Goal: Task Accomplishment & Management: Manage account settings

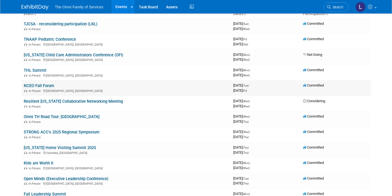
scroll to position [40, 0]
click at [50, 85] on link "NCEO Fall Forum" at bounding box center [39, 85] width 30 height 5
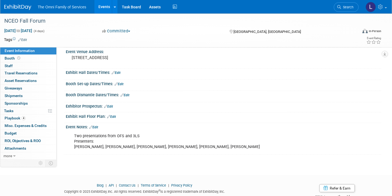
scroll to position [56, 0]
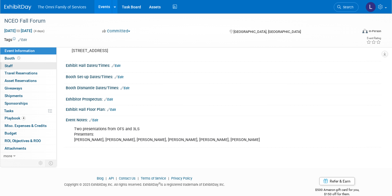
click at [28, 65] on link "0 Staff 0" at bounding box center [28, 65] width 56 height 7
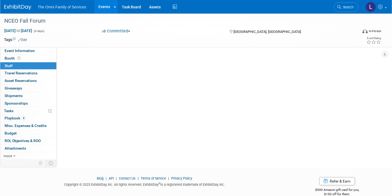
scroll to position [0, 0]
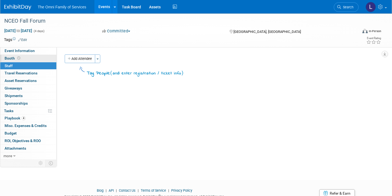
click at [37, 59] on link "Booth" at bounding box center [28, 58] width 56 height 7
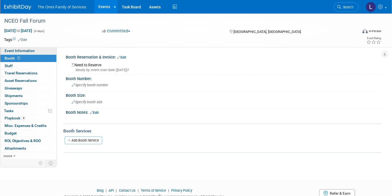
click at [39, 52] on link "Event Information" at bounding box center [28, 50] width 56 height 7
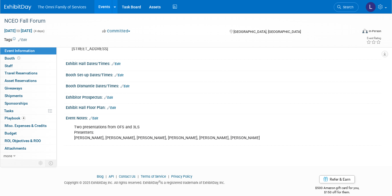
scroll to position [66, 0]
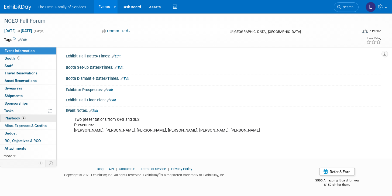
click at [31, 120] on link "4 Playbook 4" at bounding box center [28, 118] width 56 height 7
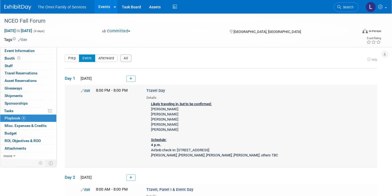
click at [86, 90] on link "Edit" at bounding box center [85, 91] width 9 height 4
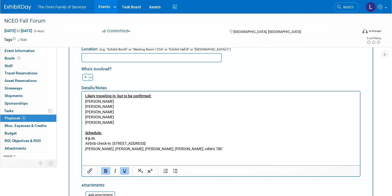
scroll to position [145, 0]
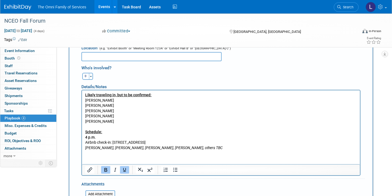
click at [112, 121] on p "Likely traveling in, but to be confirmed: [PERSON_NAME] [PERSON_NAME] [PERSON_N…" at bounding box center [221, 122] width 272 height 58
drag, startPoint x: 155, startPoint y: 96, endPoint x: 77, endPoint y: 95, distance: 78.2
click at [82, 95] on html "Likely traveling in, but to be confirmed: [PERSON_NAME] [PERSON_NAME] [PERSON_N…" at bounding box center [221, 120] width 278 height 60
click at [107, 106] on p "Confirmed Traveling In: [PERSON_NAME] [PERSON_NAME] [PERSON_NAME] [PERSON_NAME]…" at bounding box center [221, 122] width 272 height 58
drag, startPoint x: 134, startPoint y: 95, endPoint x: 77, endPoint y: 94, distance: 56.9
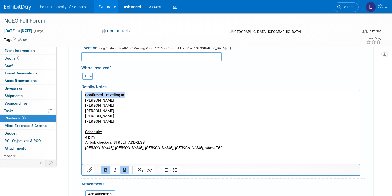
click at [82, 94] on html "Confirmed Traveling In: [PERSON_NAME] [PERSON_NAME] [PERSON_NAME] [PERSON_NAME]…" at bounding box center [221, 120] width 278 height 60
click at [127, 97] on p "Confirmed Traveling In: [PERSON_NAME] [PERSON_NAME] [PERSON_NAME] [PERSON_NAME]…" at bounding box center [221, 122] width 272 height 58
drag, startPoint x: 132, startPoint y: 97, endPoint x: 82, endPoint y: 95, distance: 49.7
click at [82, 95] on html "Confirmed Traveling In: [PERSON_NAME] [PERSON_NAME] [PERSON_NAME] [PERSON_NAME]…" at bounding box center [221, 120] width 278 height 60
click at [118, 104] on p "Arrivals: [PERSON_NAME] [PERSON_NAME] [PERSON_NAME] [PERSON_NAME] [PERSON_NAME]…" at bounding box center [221, 122] width 272 height 58
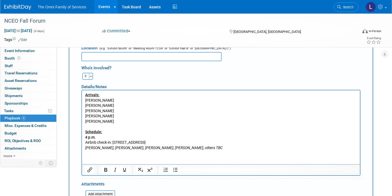
click at [118, 113] on p "Arrivals: [PERSON_NAME] [PERSON_NAME] [PERSON_NAME] [PERSON_NAME] [PERSON_NAME]…" at bounding box center [221, 122] width 272 height 58
click at [118, 118] on p "Arrivals: [PERSON_NAME] [PERSON_NAME] [PERSON_NAME] [PERSON_NAME] [PERSON_NAME]…" at bounding box center [221, 122] width 272 height 58
click at [116, 122] on p "Arrivals: [PERSON_NAME] [PERSON_NAME] [PERSON_NAME] [PERSON_NAME] [PERSON_NAME]…" at bounding box center [221, 122] width 272 height 58
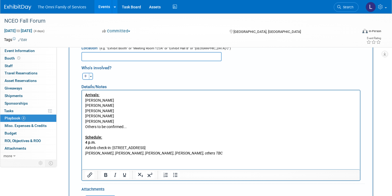
click at [103, 125] on p "Others to be confirmed... Schedule: 4 p.m. Airbnb check-in: [STREET_ADDRESS] [P…" at bounding box center [221, 140] width 272 height 32
click at [103, 126] on p "Others to be confirmed... Schedule: 4 p.m. Airbnb check-in: [STREET_ADDRESS] [P…" at bounding box center [221, 140] width 272 height 32
click at [115, 123] on p "Arrivals: [PERSON_NAME] [PERSON_NAME] [PERSON_NAME] [PERSON_NAME] [PERSON_NAME]" at bounding box center [221, 109] width 272 height 32
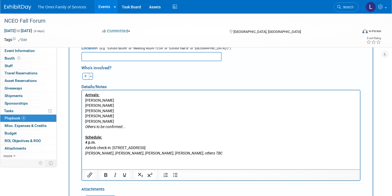
click at [117, 108] on p "Arrivals: [PERSON_NAME] [PERSON_NAME] [PERSON_NAME] [PERSON_NAME] [PERSON_NAME]" at bounding box center [221, 109] width 272 height 32
click at [117, 101] on p "Arrivals: [PERSON_NAME] [PERSON_NAME] [PERSON_NAME] [PERSON_NAME] [PERSON_NAME]" at bounding box center [221, 109] width 272 height 32
click at [114, 120] on p "Arrivals: [PERSON_NAME] [PERSON_NAME] [PERSON_NAME] [PERSON_NAME] [PERSON_NAME]" at bounding box center [221, 109] width 272 height 32
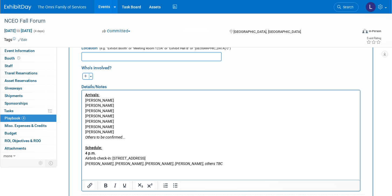
click at [166, 121] on p "[PERSON_NAME] [PERSON_NAME]" at bounding box center [221, 124] width 272 height 11
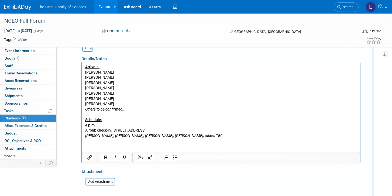
scroll to position [174, 0]
click at [148, 132] on p "Others to be confirmed... Schedule: 4 p.m. Airbnb check-in: [STREET_ADDRESS] [P…" at bounding box center [221, 122] width 272 height 32
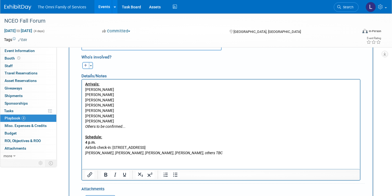
scroll to position [152, 0]
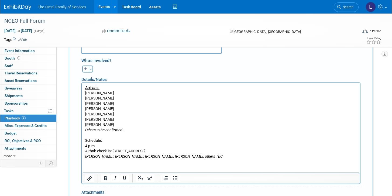
click at [137, 122] on p "[PERSON_NAME]" at bounding box center [221, 124] width 272 height 5
click at [173, 155] on p "Others to be confirmed... Schedule: 4 p.m. Airbnb check-in: [STREET_ADDRESS] [P…" at bounding box center [221, 144] width 272 height 32
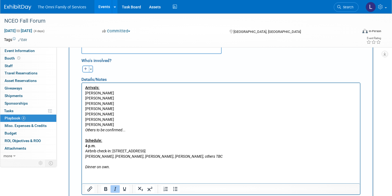
click at [103, 167] on icon "Dinner on own." at bounding box center [97, 167] width 25 height 4
click at [114, 167] on p "Dinner on own." at bounding box center [221, 167] width 272 height 5
drag, startPoint x: 114, startPoint y: 167, endPoint x: 111, endPoint y: 162, distance: 5.6
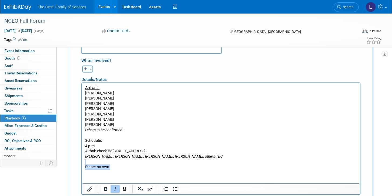
click at [111, 162] on body "Arrivals: [PERSON_NAME] [PERSON_NAME] [PERSON_NAME] [PERSON_NAME] [PERSON_NAME]…" at bounding box center [221, 127] width 272 height 85
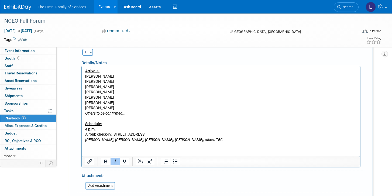
scroll to position [162, 0]
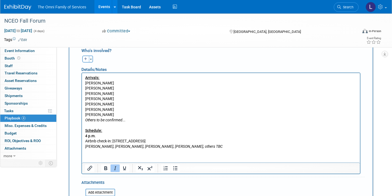
click at [117, 112] on p "[PERSON_NAME] [PERSON_NAME]" at bounding box center [221, 107] width 272 height 11
click at [122, 117] on p "[PERSON_NAME]" at bounding box center [221, 114] width 272 height 5
click at [114, 109] on p "[PERSON_NAME] [PERSON_NAME]" at bounding box center [221, 107] width 272 height 11
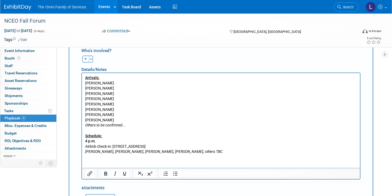
click at [127, 99] on p "Arrivals: [PERSON_NAME] [PERSON_NAME] [PERSON_NAME] [PERSON_NAME]" at bounding box center [221, 88] width 272 height 26
click at [131, 116] on p "[PERSON_NAME]" at bounding box center [221, 114] width 272 height 5
click at [131, 125] on p "Others to be confirmed... Schedule: 4 p.m. Airbnb check-in: [STREET_ADDRESS] [P…" at bounding box center [221, 139] width 272 height 32
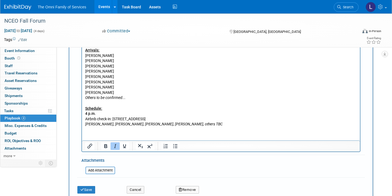
scroll to position [190, 0]
click at [84, 190] on button "Save" at bounding box center [86, 190] width 18 height 8
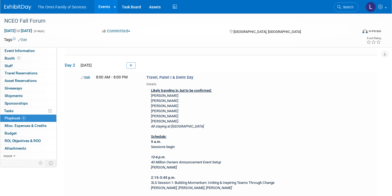
scroll to position [134, 0]
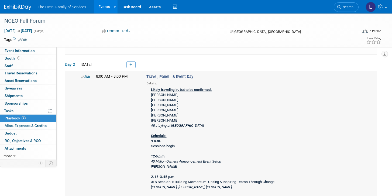
click at [89, 78] on link "Edit" at bounding box center [85, 77] width 9 height 4
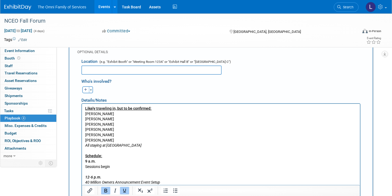
scroll to position [251, 0]
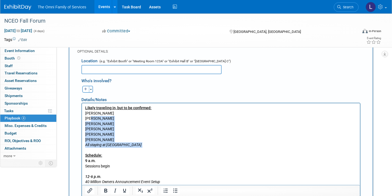
drag, startPoint x: 132, startPoint y: 148, endPoint x: 91, endPoint y: 116, distance: 51.7
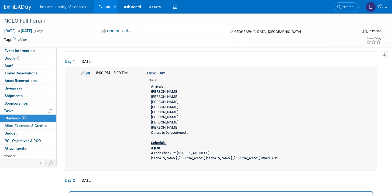
click at [87, 72] on link "Edit" at bounding box center [85, 73] width 9 height 4
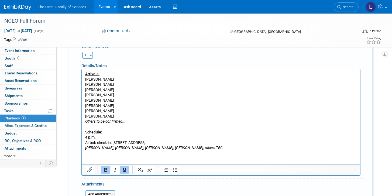
scroll to position [169, 0]
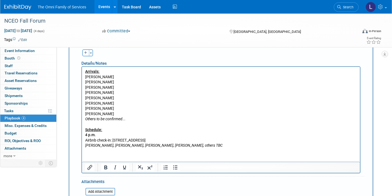
click at [136, 111] on p "Arrivals: [PERSON_NAME] [PERSON_NAME] [PERSON_NAME] [PERSON_NAME] [PERSON_NAME]…" at bounding box center [221, 108] width 272 height 79
click at [150, 123] on p "Arrivals: [PERSON_NAME] [PERSON_NAME] [PERSON_NAME] [PERSON_NAME] ([PERSON_NAME…" at bounding box center [221, 108] width 272 height 79
click at [148, 96] on p "Arrivals: [PERSON_NAME] [PERSON_NAME] [PERSON_NAME] [PERSON_NAME] ([PERSON_NAME…" at bounding box center [221, 108] width 272 height 79
click at [148, 98] on p "Arrivals: [PERSON_NAME] [PERSON_NAME] [PERSON_NAME] [PERSON_NAME] ([PERSON_NAME…" at bounding box center [221, 108] width 272 height 79
click at [147, 101] on p "Arrivals: [PERSON_NAME] [PERSON_NAME] [PERSON_NAME] [PERSON_NAME] ([PERSON_NAME…" at bounding box center [221, 108] width 272 height 79
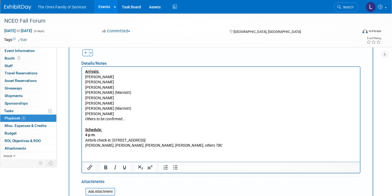
click at [145, 99] on p "Arrivals: [PERSON_NAME] [PERSON_NAME] [PERSON_NAME] [PERSON_NAME] ([PERSON_NAME…" at bounding box center [221, 108] width 272 height 79
drag, startPoint x: 141, startPoint y: 110, endPoint x: 109, endPoint y: 109, distance: 32.1
click at [109, 109] on p "Arrivals: [PERSON_NAME] [PERSON_NAME] [PERSON_NAME] [PERSON_NAME] ([PERSON_NAME…" at bounding box center [221, 108] width 272 height 79
drag, startPoint x: 132, startPoint y: 92, endPoint x: 111, endPoint y: 91, distance: 20.8
click at [111, 91] on p "Arrivals: [PERSON_NAME] [PERSON_NAME] [PERSON_NAME] [PERSON_NAME] (Marriott) [P…" at bounding box center [221, 108] width 272 height 79
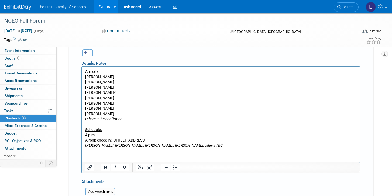
click at [110, 79] on p "Arrivals: [PERSON_NAME] [PERSON_NAME] [PERSON_NAME] [PERSON_NAME]*" at bounding box center [221, 82] width 272 height 26
click at [111, 83] on p "Arrivals: [PERSON_NAME] [PERSON_NAME] [PERSON_NAME] [PERSON_NAME]*" at bounding box center [221, 82] width 272 height 26
click at [113, 86] on p "Arrivals: [PERSON_NAME] [PERSON_NAME] [PERSON_NAME] [PERSON_NAME]*" at bounding box center [221, 82] width 272 height 26
click at [111, 101] on p "[PERSON_NAME] [PERSON_NAME] [PERSON_NAME] [PERSON_NAME] Others to be confirmed.…" at bounding box center [221, 122] width 272 height 53
click at [111, 98] on p "[PERSON_NAME] [PERSON_NAME] [PERSON_NAME] [PERSON_NAME] Others to be confirmed.…" at bounding box center [221, 122] width 272 height 53
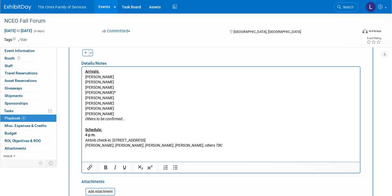
click at [109, 109] on p "[PERSON_NAME] [PERSON_NAME] [PERSON_NAME] [PERSON_NAME] Others to be confirmed.…" at bounding box center [221, 122] width 272 height 53
click at [115, 113] on p "[PERSON_NAME] [PERSON_NAME] [PERSON_NAME]* [PERSON_NAME] Others to be confirmed…" at bounding box center [221, 122] width 272 height 53
click at [114, 98] on p "[PERSON_NAME] [PERSON_NAME] [PERSON_NAME]* [PERSON_NAME]* Others to be confirme…" at bounding box center [221, 122] width 272 height 53
click at [127, 119] on p "[PERSON_NAME]* [PERSON_NAME] [PERSON_NAME]* [PERSON_NAME]* Others to be confirm…" at bounding box center [221, 122] width 272 height 53
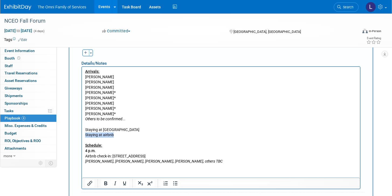
drag, startPoint x: 123, startPoint y: 134, endPoint x: 85, endPoint y: 132, distance: 38.4
click at [85, 132] on html "Arrivals: [PERSON_NAME] [PERSON_NAME] [PERSON_NAME] [PERSON_NAME]* [PERSON_NAME…" at bounding box center [221, 115] width 278 height 97
click at [87, 131] on p "Staying at [GEOGRAPHIC_DATA]" at bounding box center [221, 129] width 272 height 5
drag, startPoint x: 121, startPoint y: 136, endPoint x: 74, endPoint y: 136, distance: 46.9
click at [82, 136] on html "Arrivals: [PERSON_NAME] [PERSON_NAME] [PERSON_NAME] [PERSON_NAME]* [PERSON_NAME…" at bounding box center [221, 115] width 278 height 97
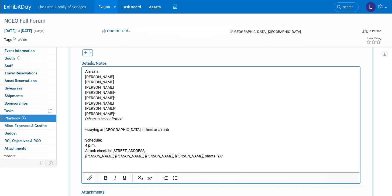
click at [97, 134] on p "Schedule: 4 p.m. Airbnb check-in: [STREET_ADDRESS] [PERSON_NAME], [PERSON_NAME]…" at bounding box center [221, 145] width 272 height 26
click at [97, 132] on p "*staying at [GEOGRAPHIC_DATA], others at airbnb" at bounding box center [221, 129] width 272 height 5
click at [100, 121] on icon "Others to be confirmed..." at bounding box center [105, 119] width 40 height 4
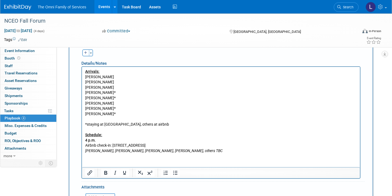
click at [97, 126] on p "*staying at [GEOGRAPHIC_DATA], others at airbnb" at bounding box center [221, 124] width 272 height 5
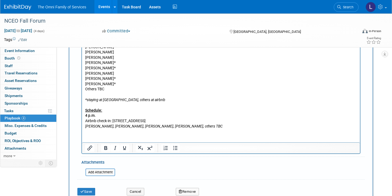
scroll to position [202, 0]
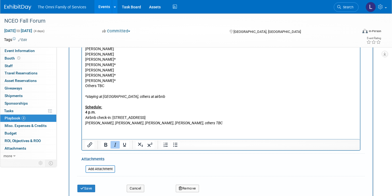
click at [124, 125] on icon "[PERSON_NAME], [PERSON_NAME], [PERSON_NAME], [PERSON_NAME], others TBC" at bounding box center [154, 123] width 138 height 4
click at [120, 91] on p "Rich Text Area. Press ALT-0 for help." at bounding box center [221, 91] width 272 height 5
click at [147, 93] on p "Rich Text Area. Press ALT-0 for help." at bounding box center [221, 91] width 272 height 5
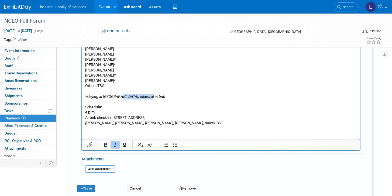
drag, startPoint x: 148, startPoint y: 97, endPoint x: 118, endPoint y: 96, distance: 30.2
click at [118, 96] on p "*staying at [GEOGRAPHIC_DATA], others at airbnb" at bounding box center [221, 96] width 272 height 5
drag, startPoint x: 118, startPoint y: 87, endPoint x: 77, endPoint y: 87, distance: 41.3
click at [82, 87] on html "Arrivals: [PERSON_NAME] [PERSON_NAME] [PERSON_NAME] [PERSON_NAME]* [PERSON_NAME…" at bounding box center [221, 80] width 278 height 92
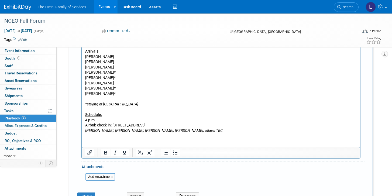
scroll to position [188, 0]
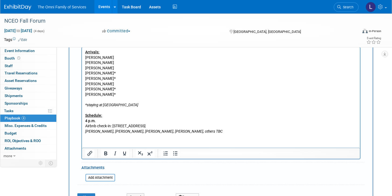
click at [109, 101] on p "Rich Text Area. Press ALT-0 for help." at bounding box center [221, 99] width 272 height 5
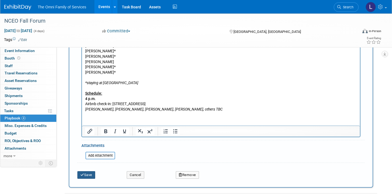
click at [81, 179] on button "Save" at bounding box center [86, 175] width 18 height 8
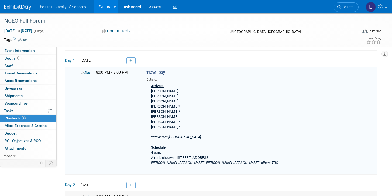
scroll to position [17, 0]
